Goal: Task Accomplishment & Management: Use online tool/utility

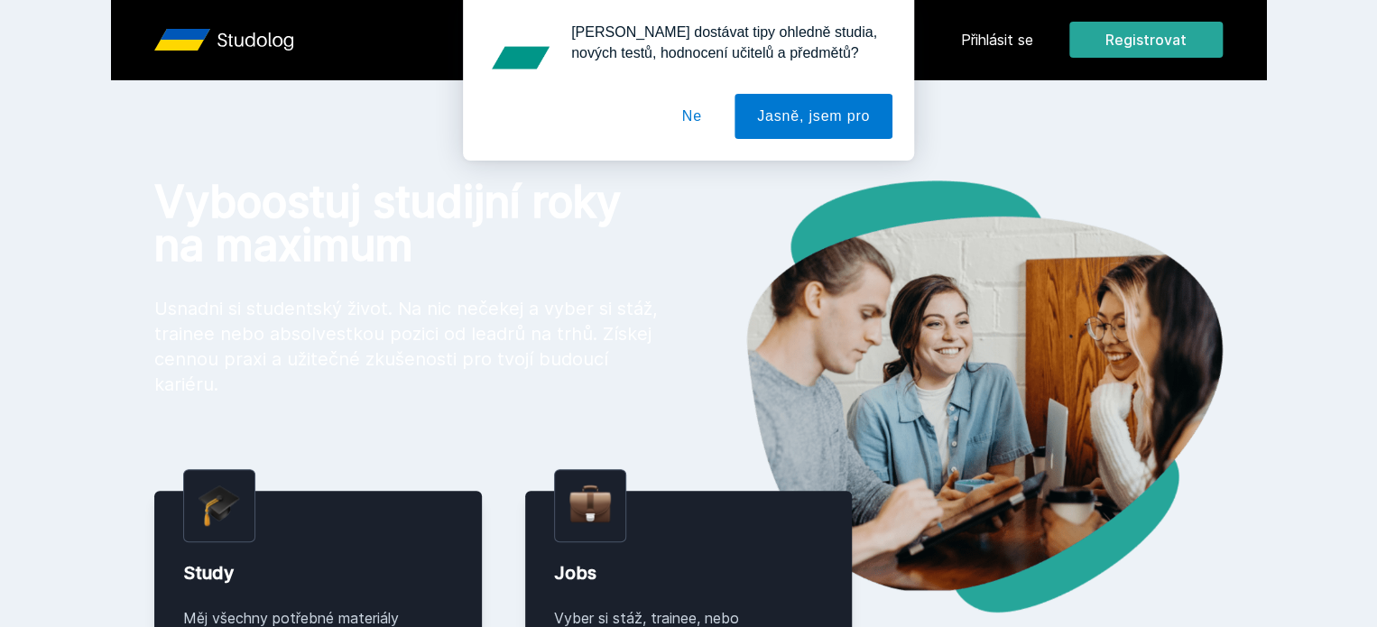
drag, startPoint x: 1097, startPoint y: 39, endPoint x: 684, endPoint y: 123, distance: 421.7
click at [684, 123] on div "[PERSON_NAME] dostávat tipy ohledně studia, nových testů, hodnocení učitelů a p…" at bounding box center [688, 80] width 1377 height 161
click at [684, 123] on button "Ne" at bounding box center [692, 116] width 65 height 45
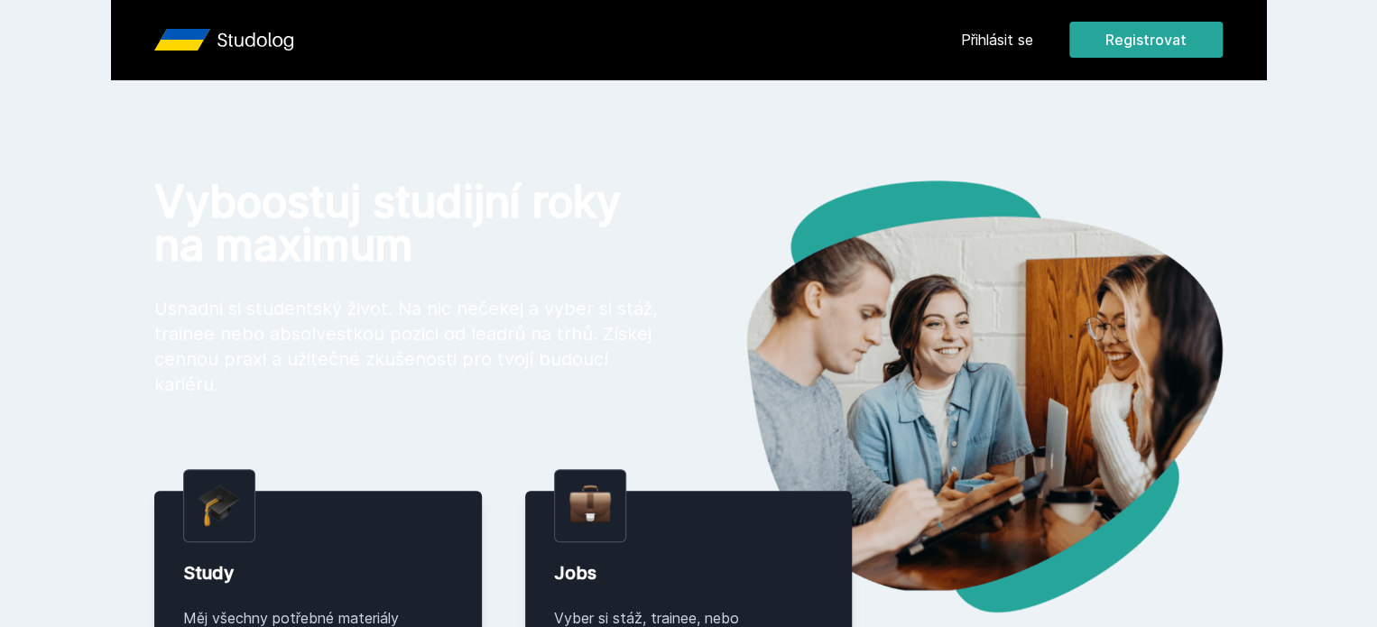
click at [1033, 41] on link "Přihlásit se" at bounding box center [997, 40] width 72 height 22
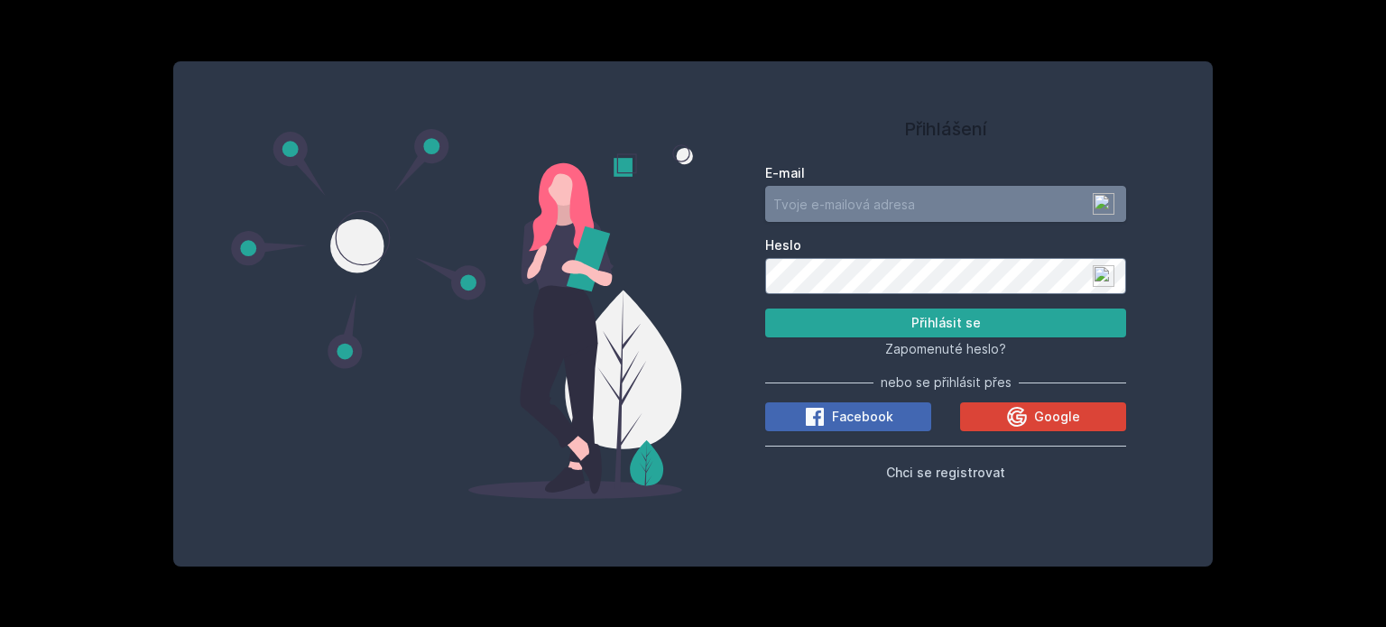
click at [920, 200] on input "E-mail" at bounding box center [945, 204] width 361 height 36
type input "[EMAIL_ADDRESS][DOMAIN_NAME]"
click at [765, 309] on button "Přihlásit se" at bounding box center [945, 323] width 361 height 29
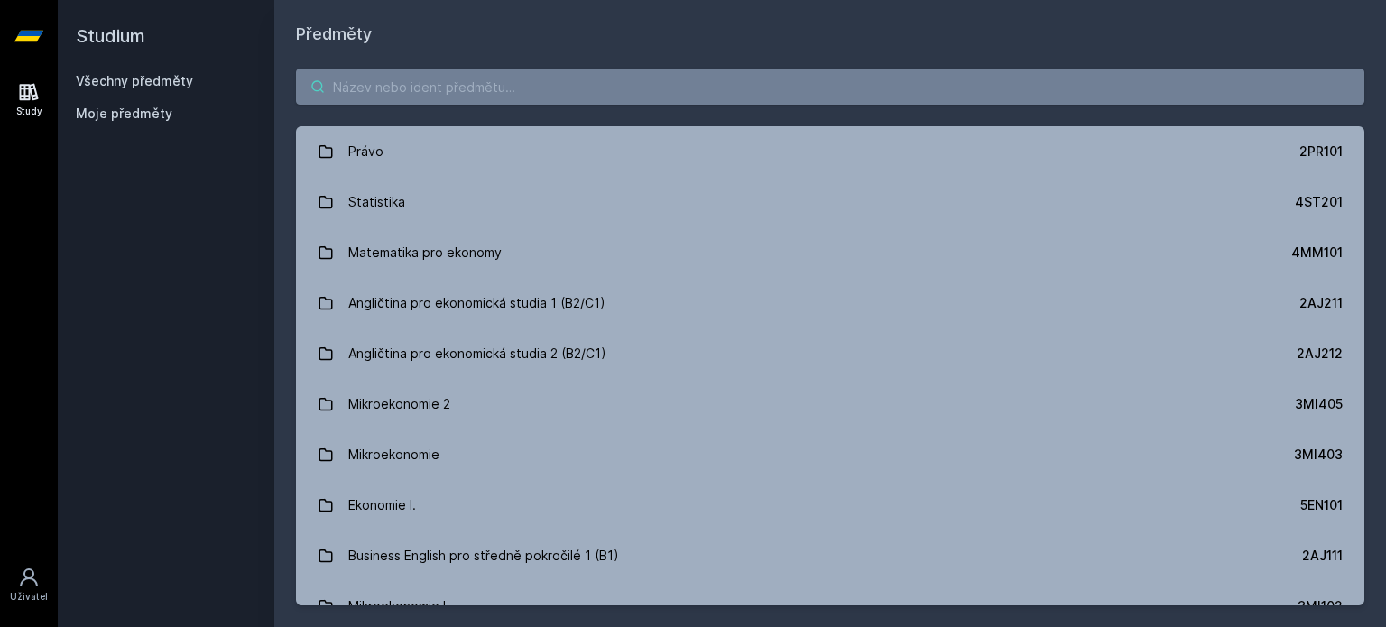
click at [798, 96] on input "search" at bounding box center [830, 87] width 1068 height 36
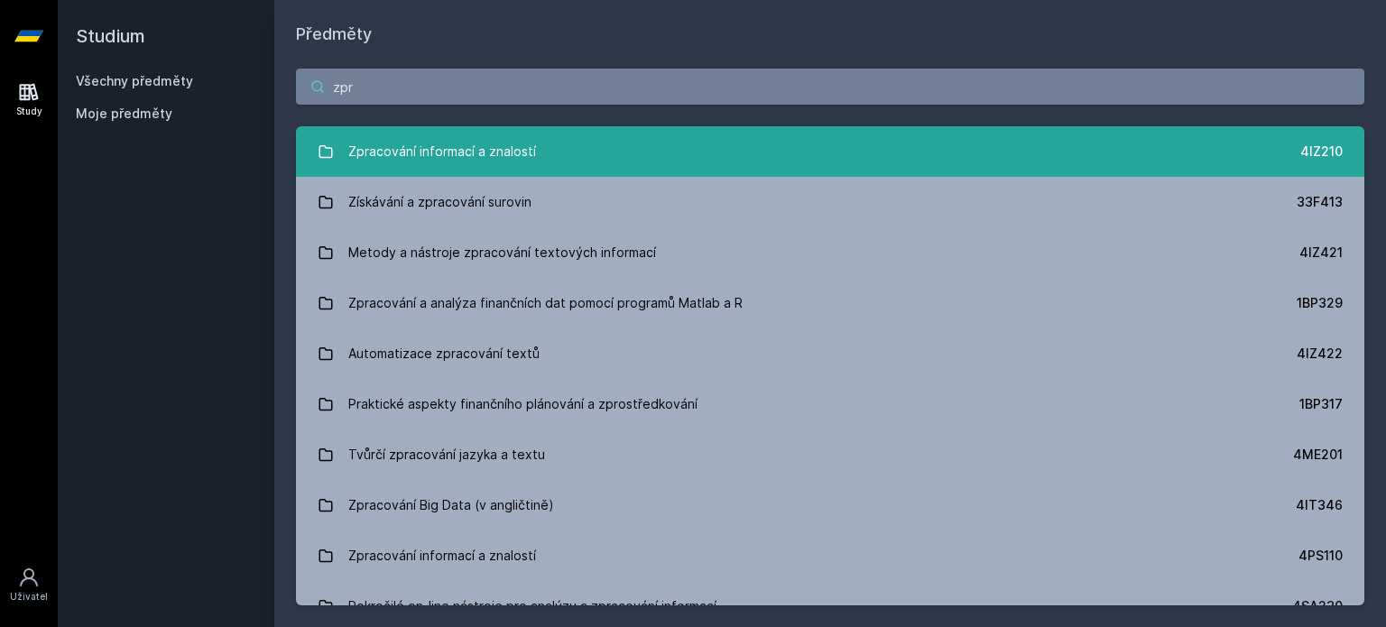
type input "zpr"
click at [740, 160] on link "Zpracování informací a znalostí 4IZ210" at bounding box center [830, 151] width 1068 height 51
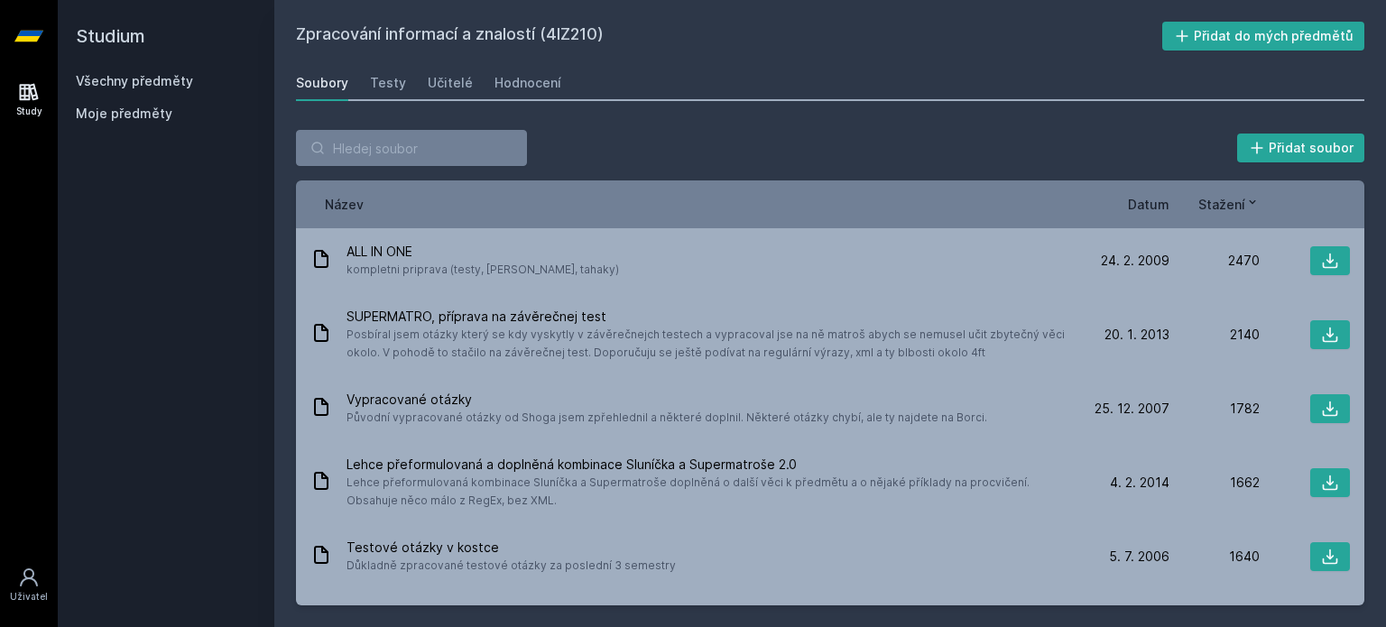
click at [1148, 204] on span "Datum" at bounding box center [1149, 204] width 42 height 19
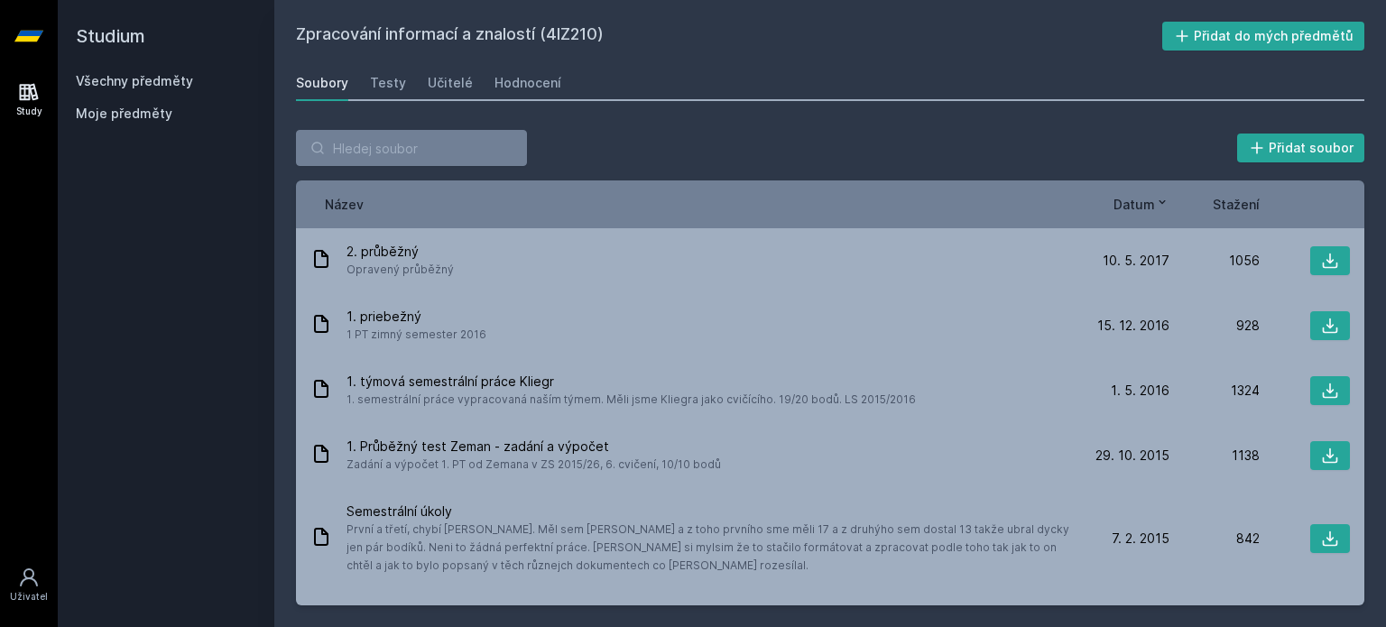
click at [937, 140] on div "Přidat soubor" at bounding box center [830, 148] width 1068 height 36
click at [1068, 134] on div "Přidat soubor" at bounding box center [830, 148] width 1068 height 36
click at [1233, 199] on span "Stažení" at bounding box center [1236, 204] width 47 height 19
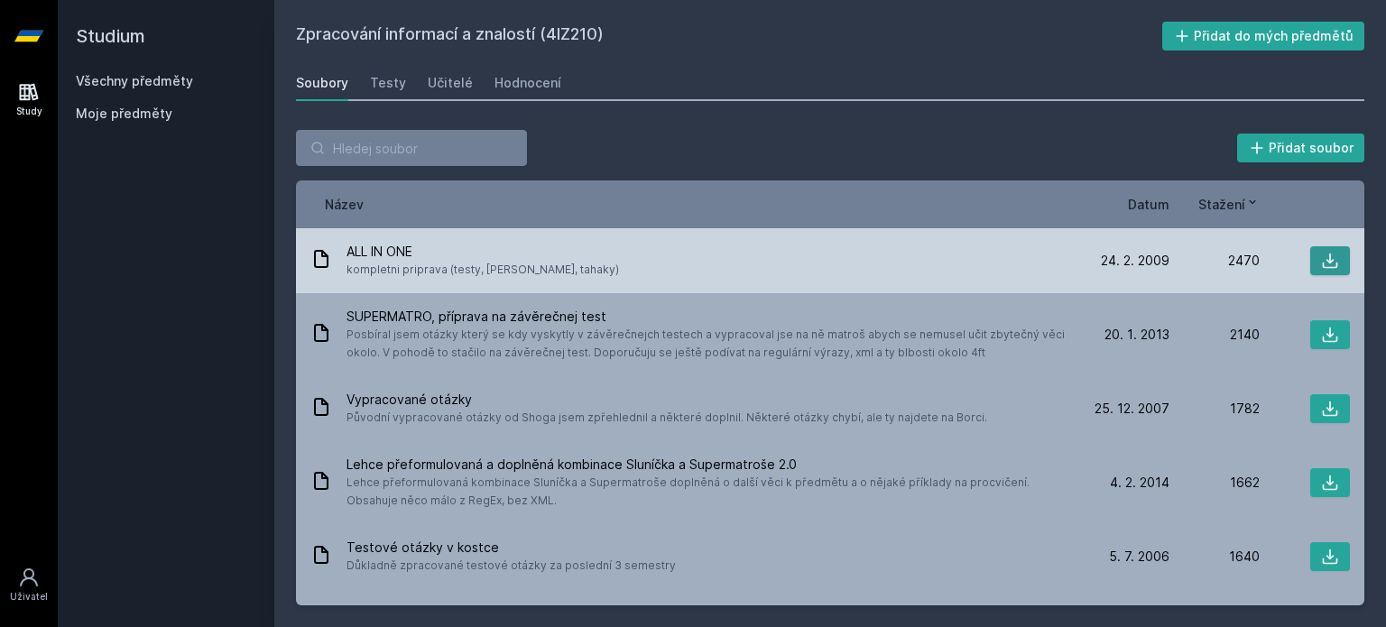
click at [1329, 257] on button at bounding box center [1330, 260] width 40 height 29
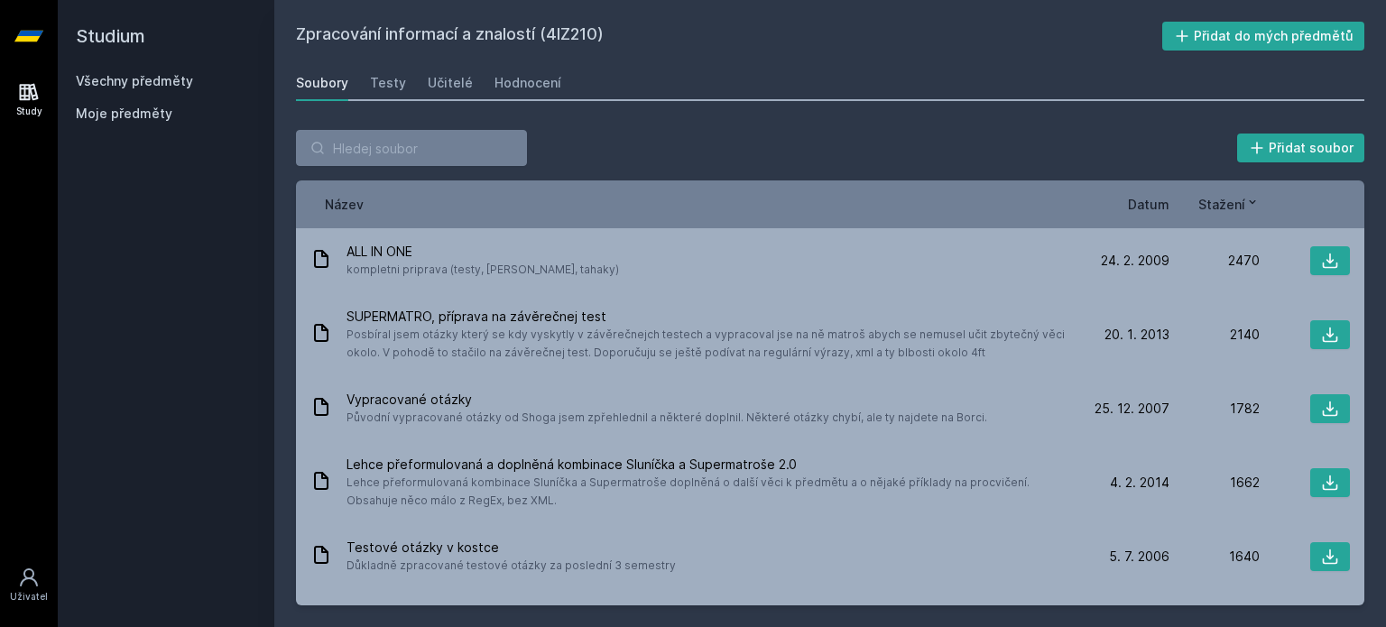
click at [1148, 211] on span "Datum" at bounding box center [1149, 204] width 42 height 19
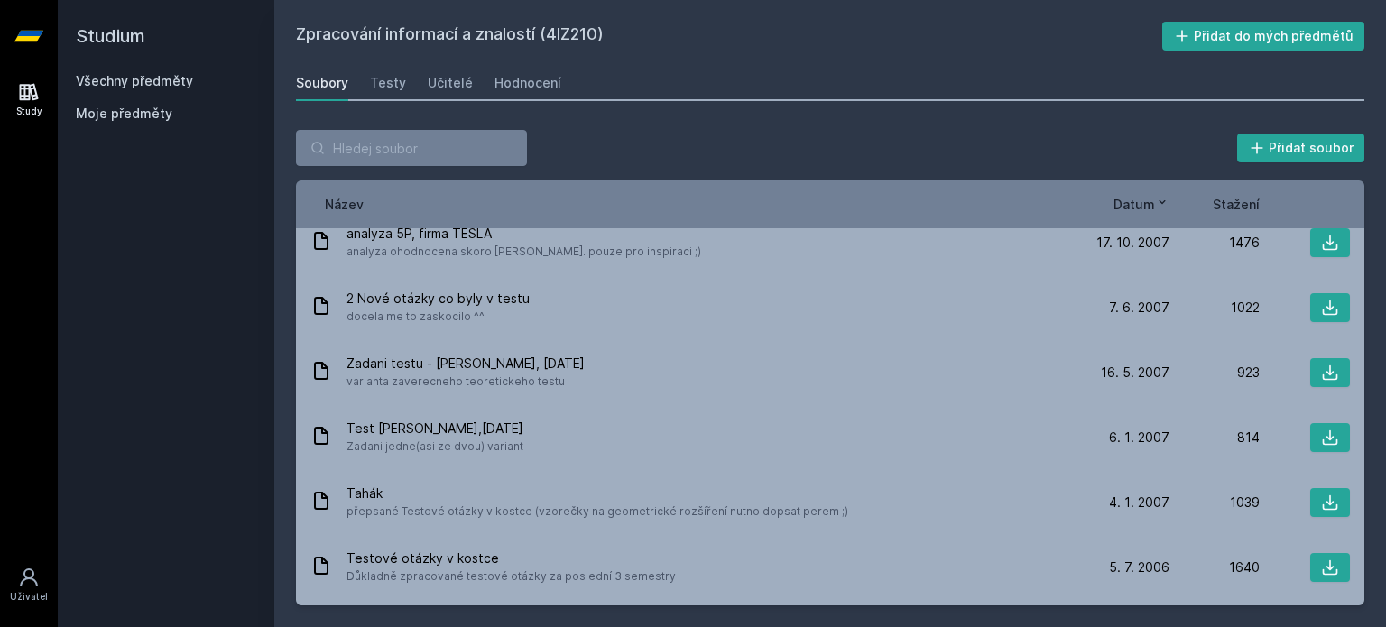
scroll to position [1585, 0]
